Goal: Task Accomplishment & Management: Manage account settings

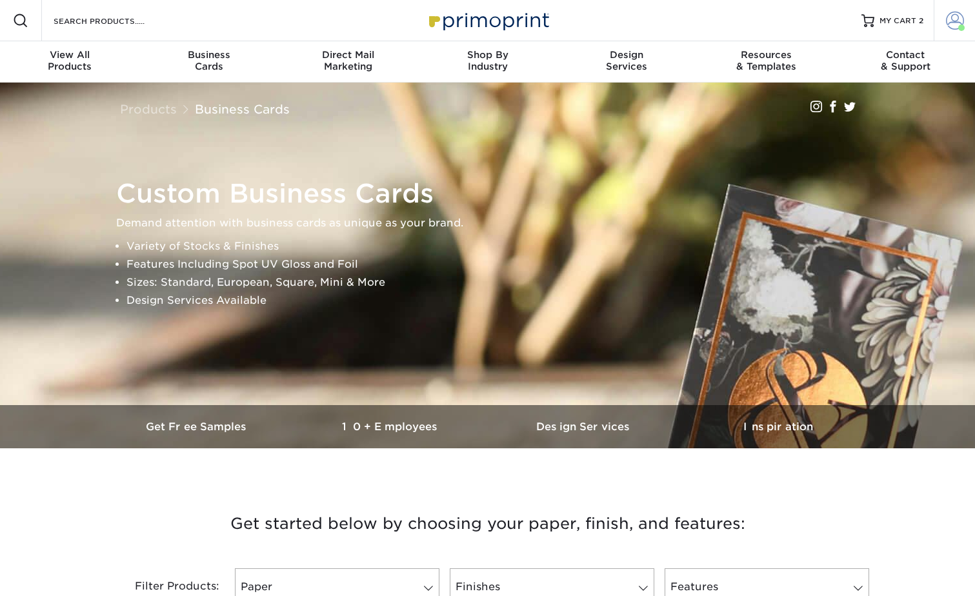
click at [959, 16] on span at bounding box center [955, 21] width 18 height 18
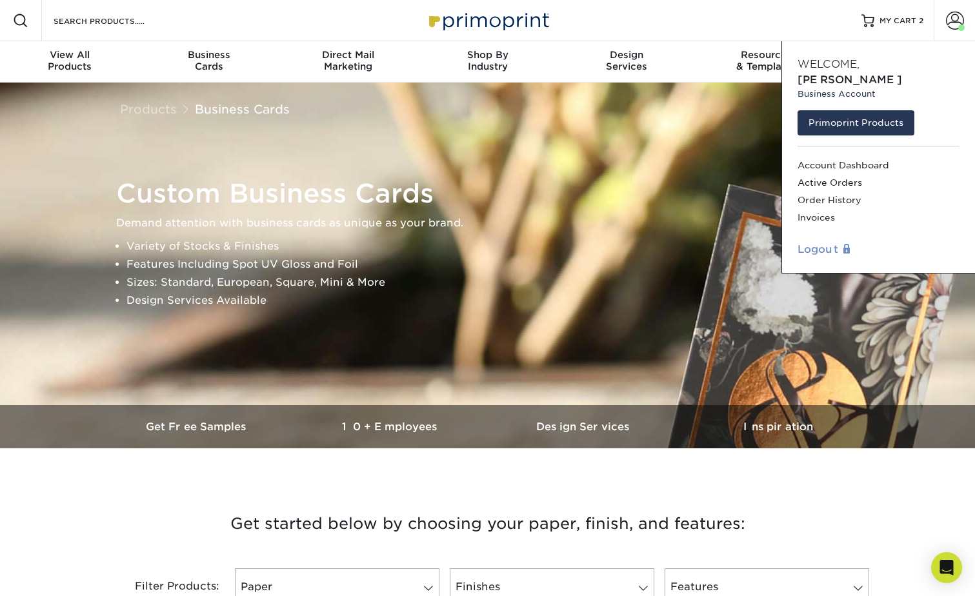
click at [814, 242] on link "Logout" at bounding box center [879, 249] width 162 height 15
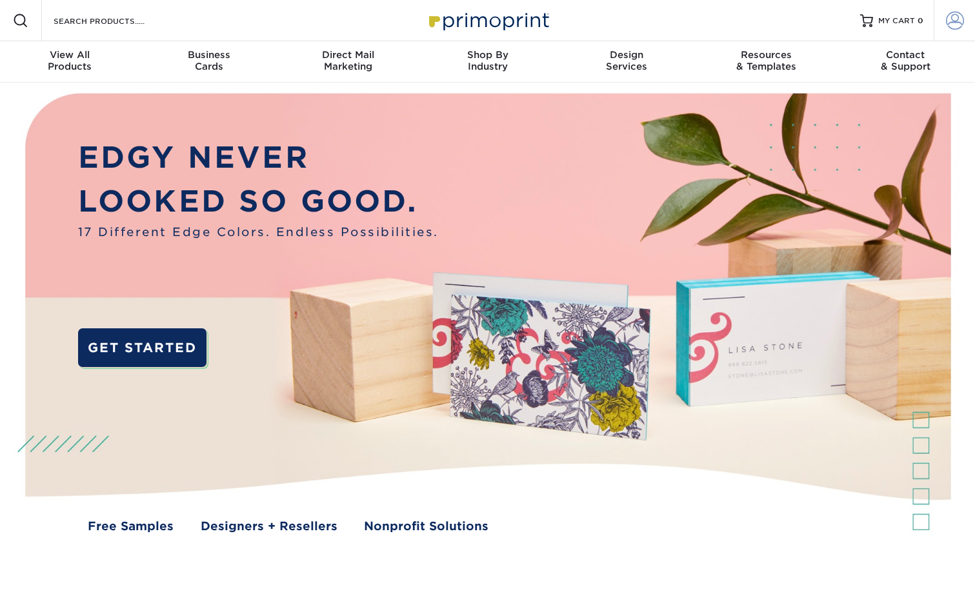
click at [952, 19] on span at bounding box center [955, 21] width 18 height 18
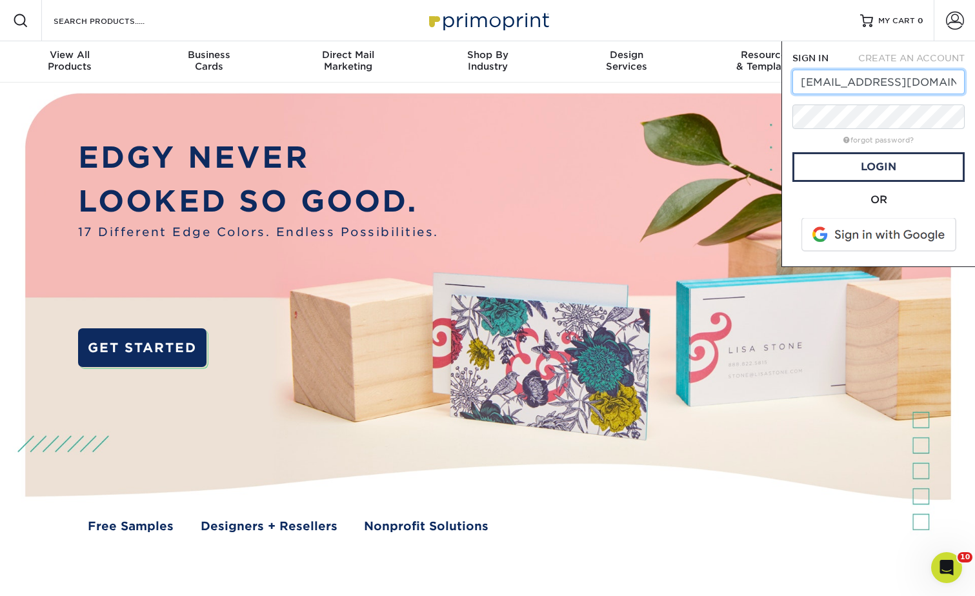
drag, startPoint x: 949, startPoint y: 77, endPoint x: 795, endPoint y: 79, distance: 153.6
click at [795, 79] on input "[EMAIL_ADDRESS][DOMAIN_NAME]" at bounding box center [878, 82] width 172 height 25
paste input "ashbrooks@edgecontrols"
type input "[EMAIL_ADDRESS][DOMAIN_NAME]"
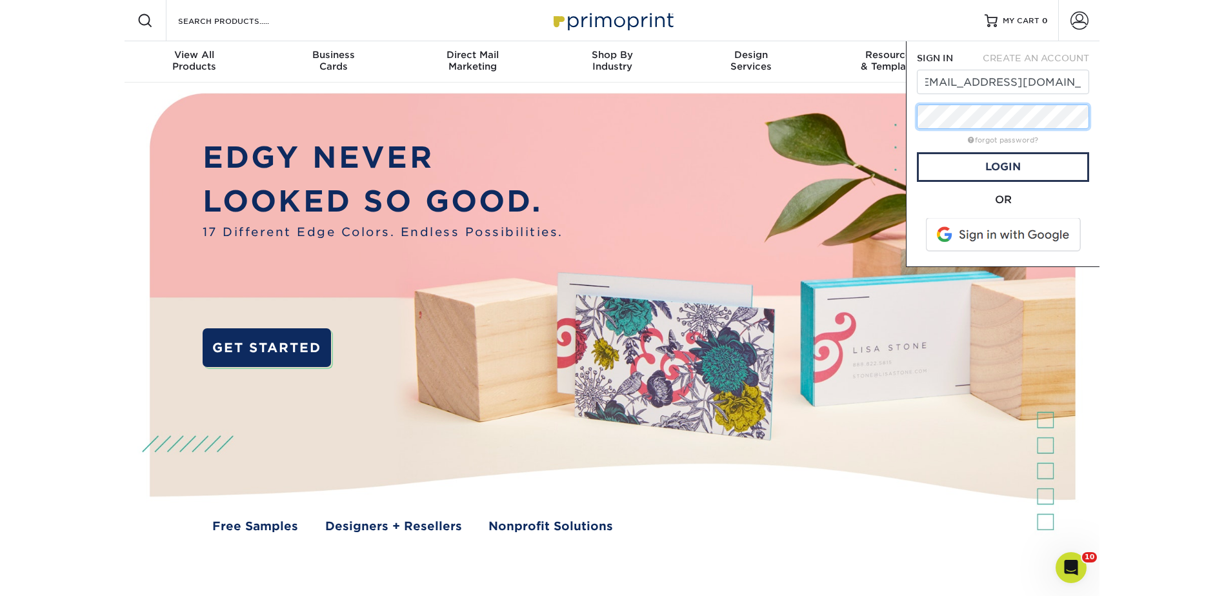
scroll to position [0, 0]
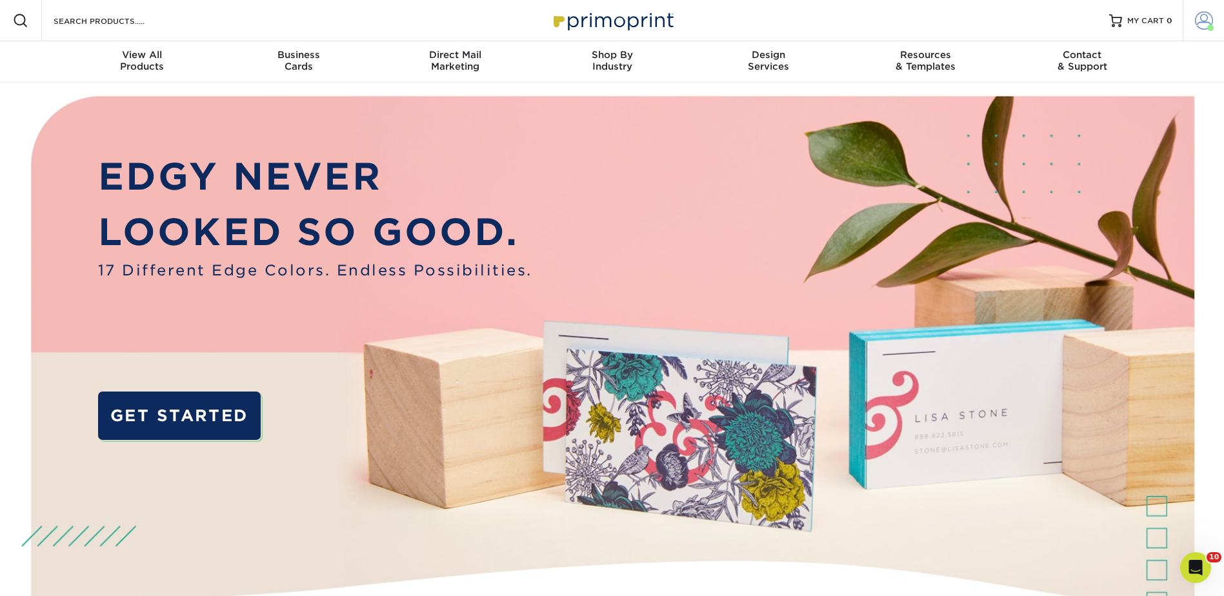
click at [974, 14] on span at bounding box center [1204, 21] width 18 height 18
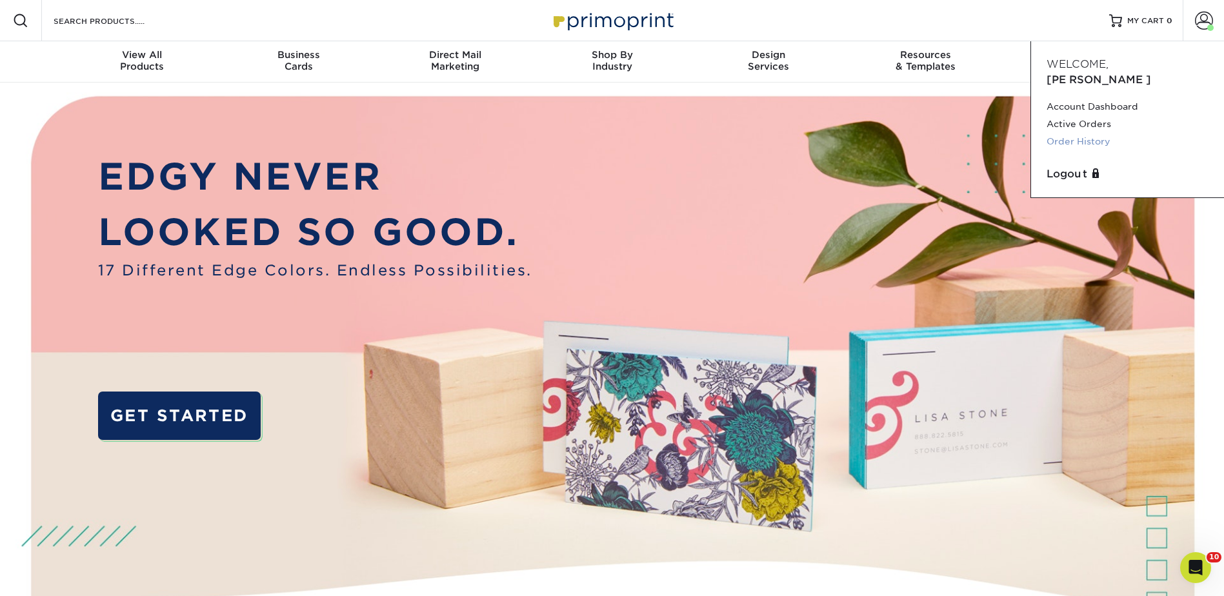
click at [974, 133] on link "Order History" at bounding box center [1128, 141] width 162 height 17
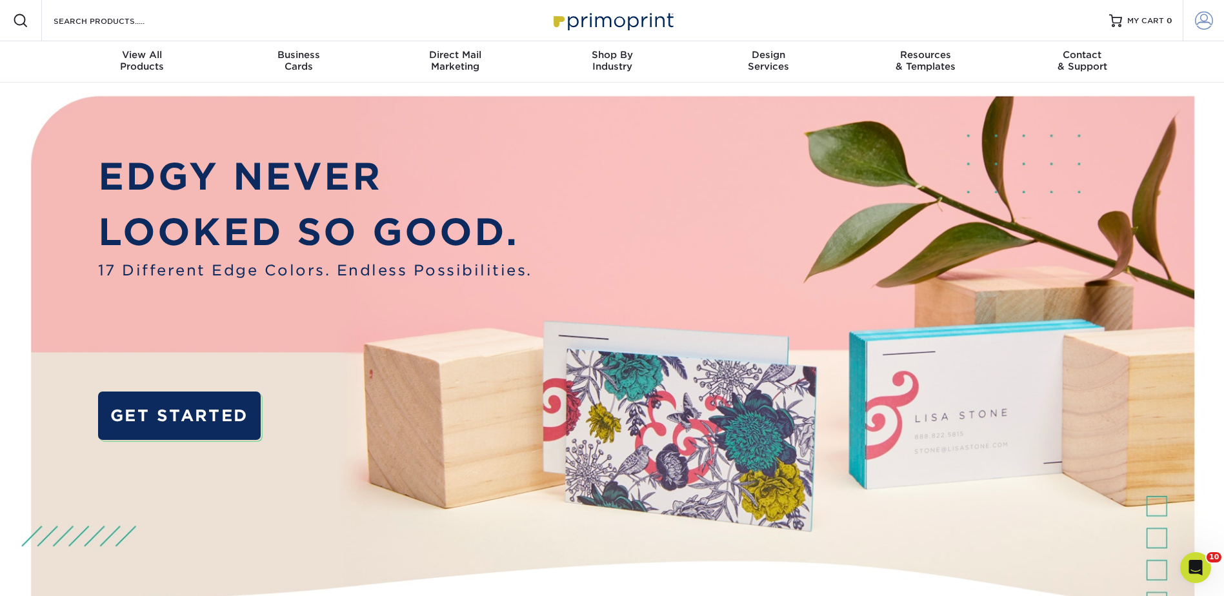
type input "[EMAIL_ADDRESS][DOMAIN_NAME]"
click at [1201, 27] on span at bounding box center [1204, 21] width 18 height 18
